Goal: Find specific page/section: Find specific page/section

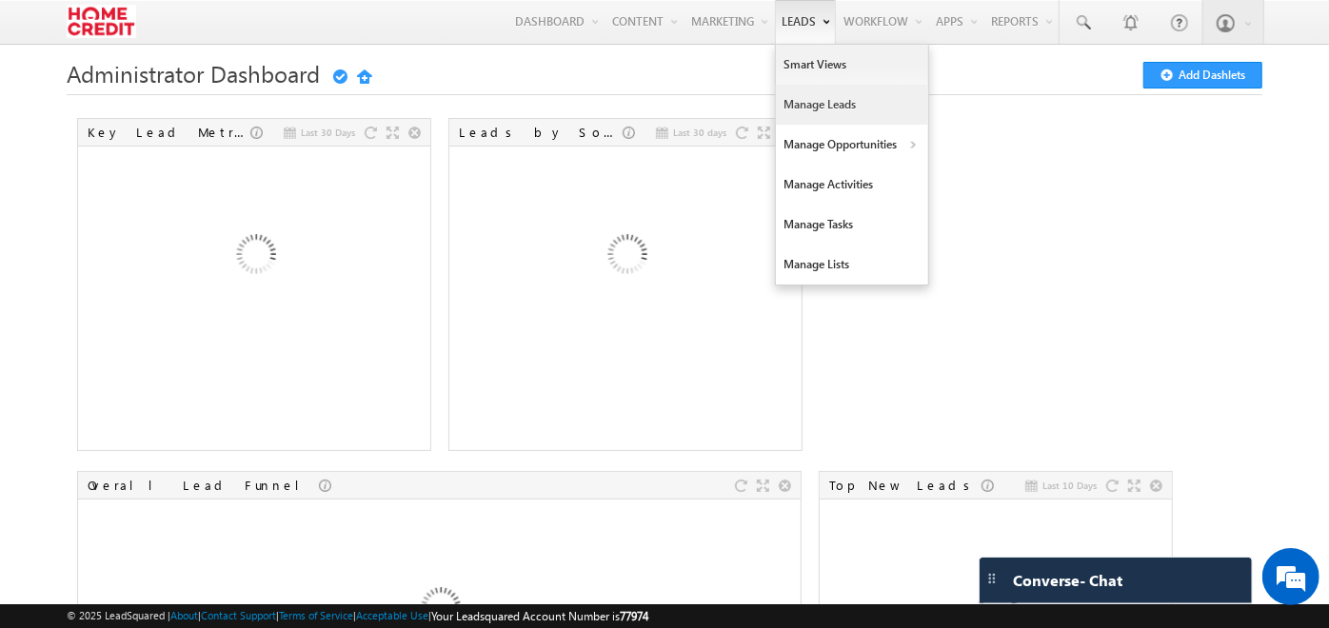
click at [791, 89] on link "Manage Leads" at bounding box center [852, 105] width 152 height 40
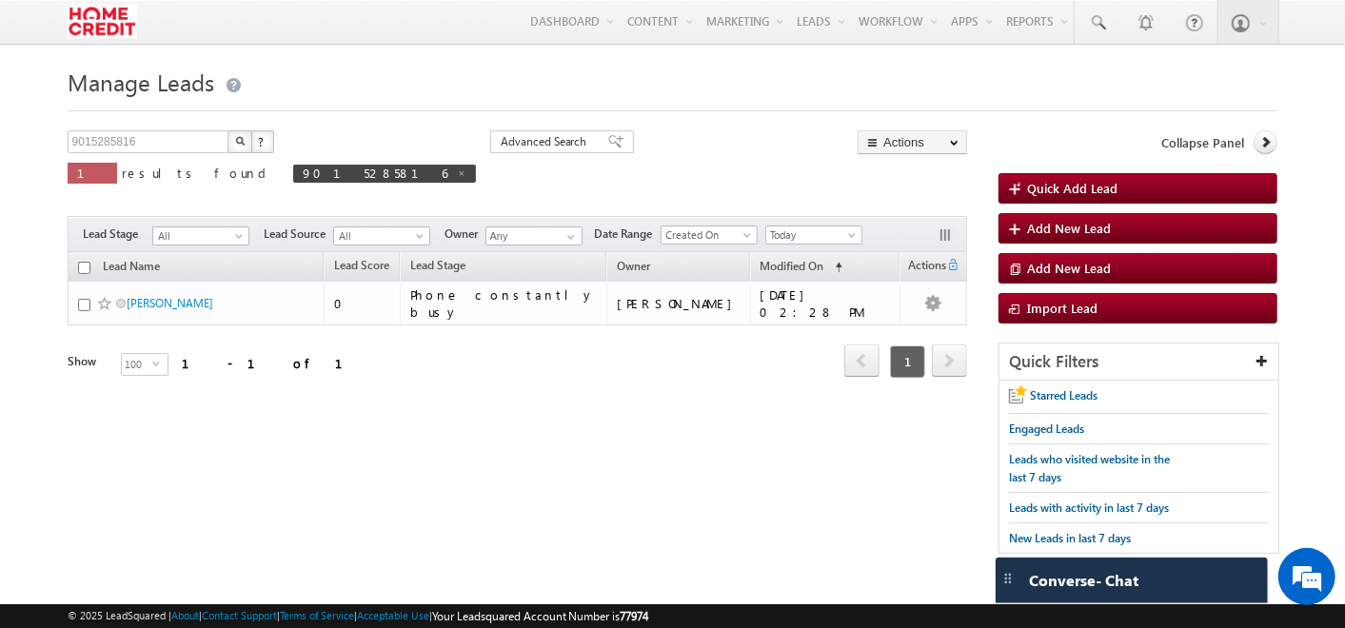
click at [706, 216] on div "9015285816 X ? 1 results found 9015285816 Advanced Search Advanced Search Advan…" at bounding box center [518, 280] width 900 height 300
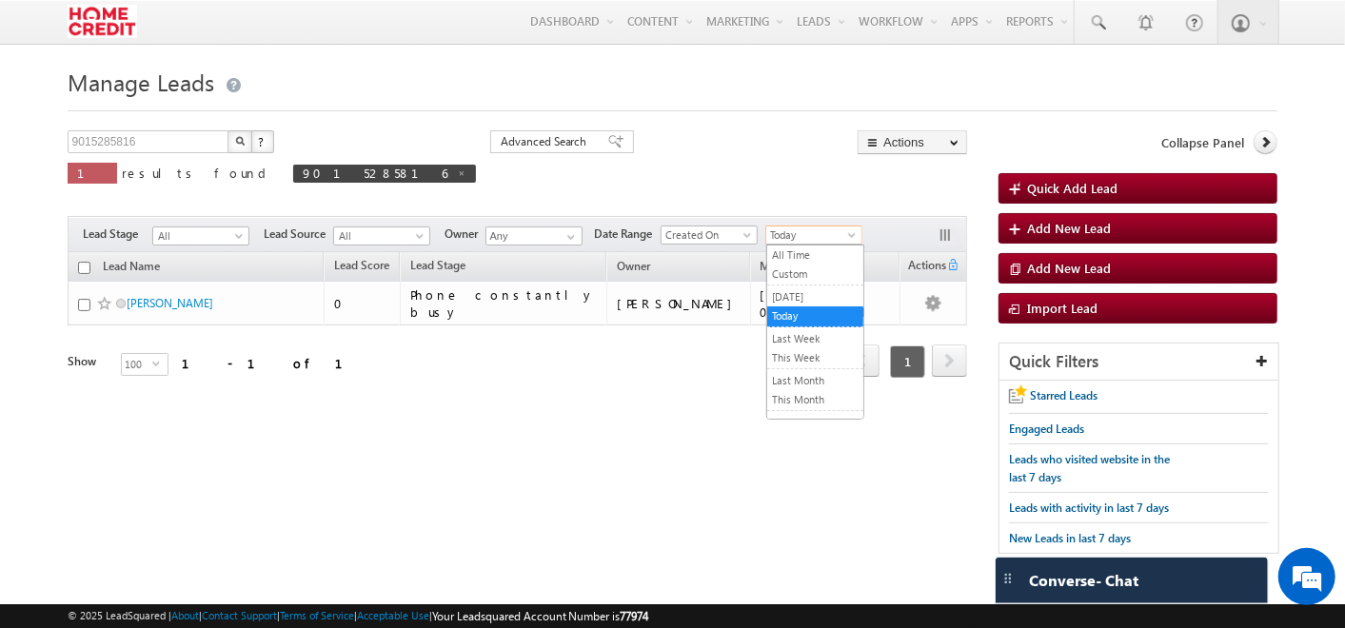
click at [797, 241] on span "Today" at bounding box center [811, 234] width 90 height 17
click at [801, 299] on link "[DATE]" at bounding box center [815, 296] width 96 height 17
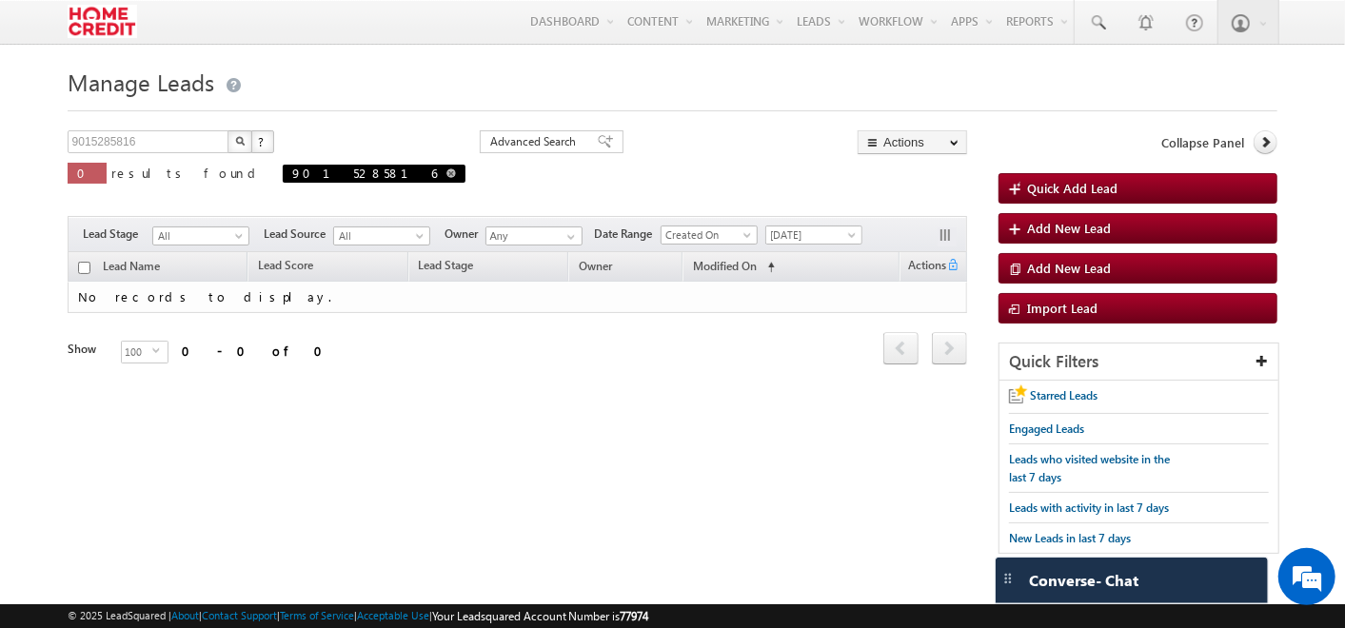
click at [446, 173] on span at bounding box center [451, 173] width 10 height 10
type input "Search Leads"
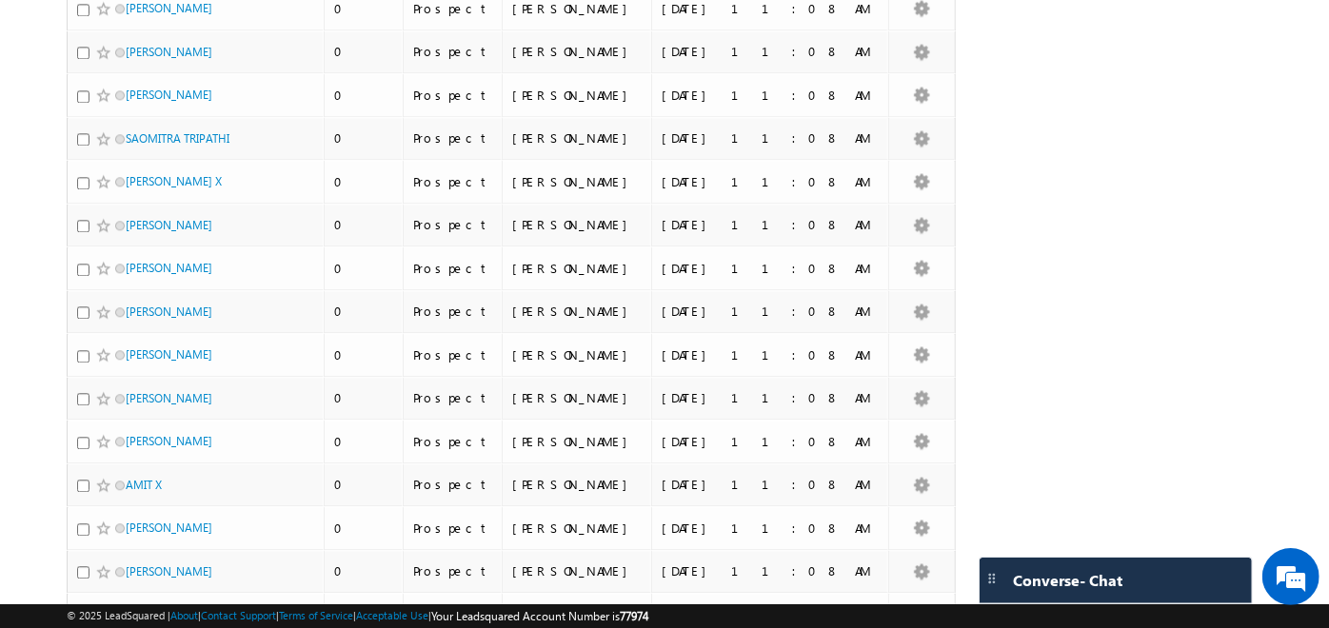
scroll to position [4039, 0]
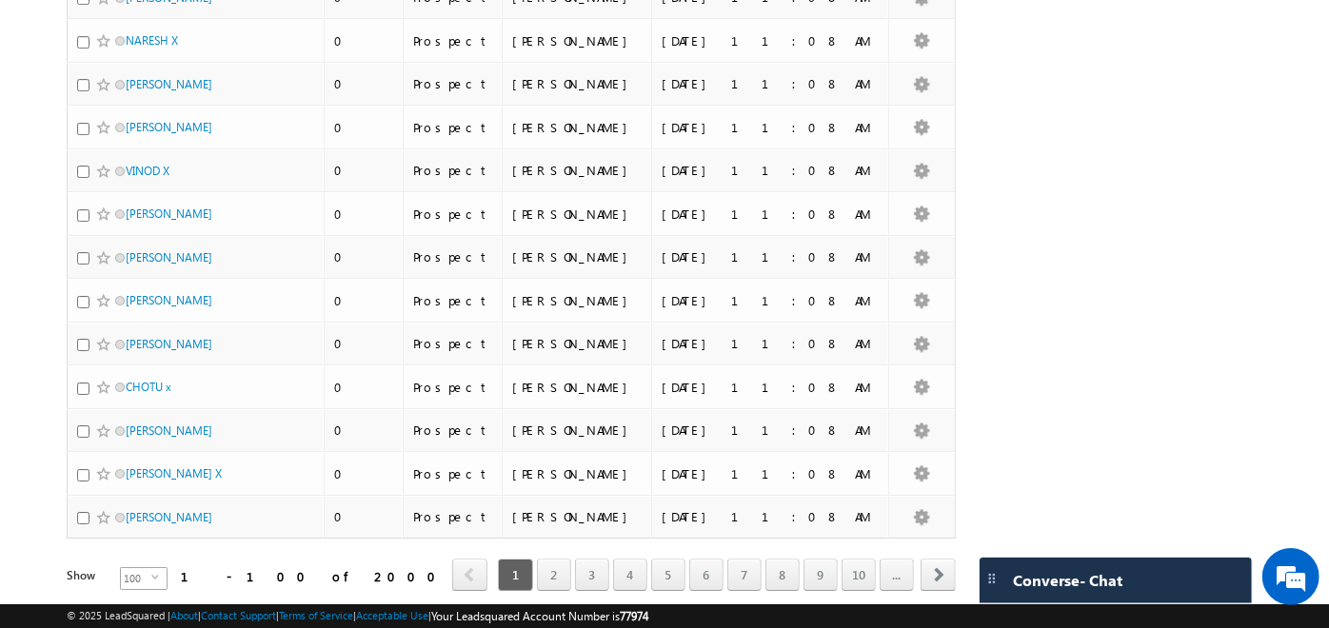
click at [121, 568] on span "100" at bounding box center [136, 578] width 30 height 21
click at [131, 533] on li "15" at bounding box center [131, 536] width 46 height 19
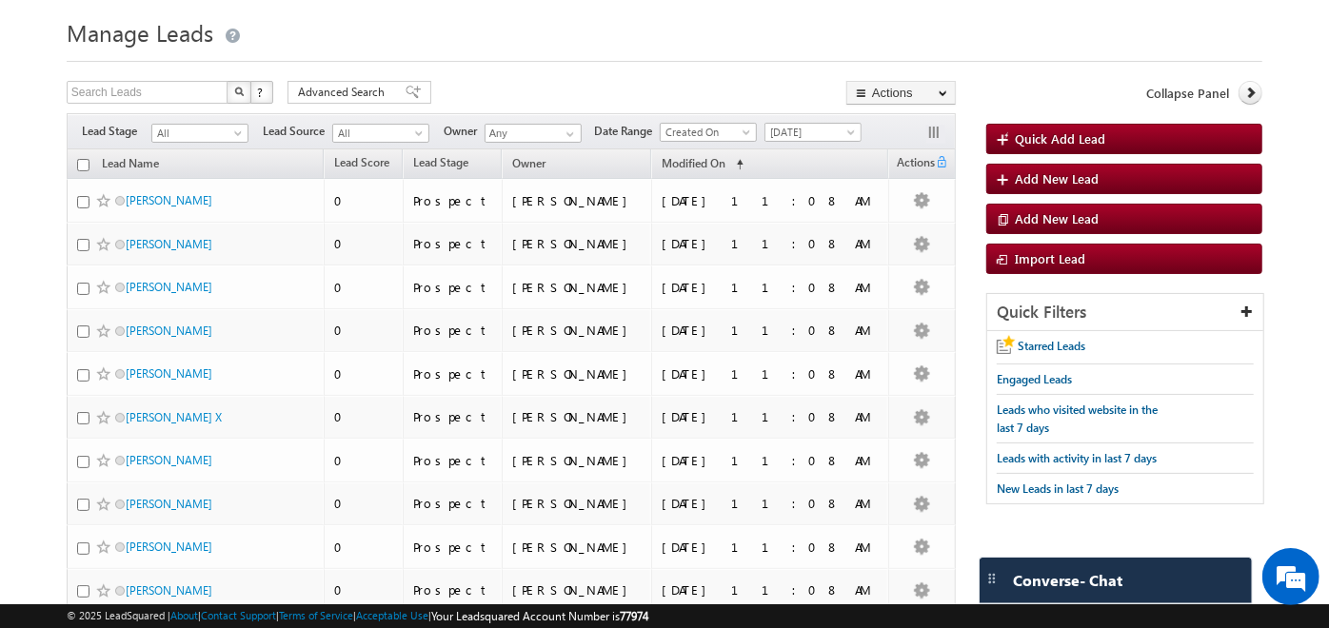
scroll to position [0, 0]
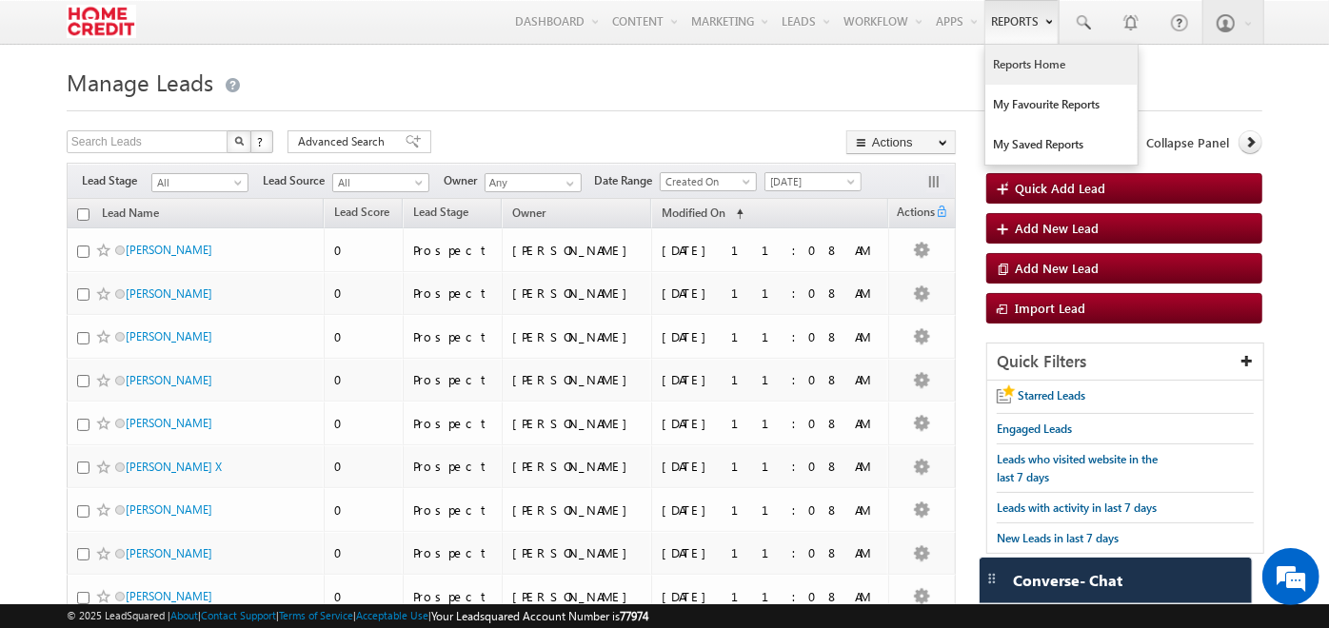
click at [1009, 65] on link "Reports Home" at bounding box center [1061, 65] width 152 height 40
